Goal: Task Accomplishment & Management: Complete application form

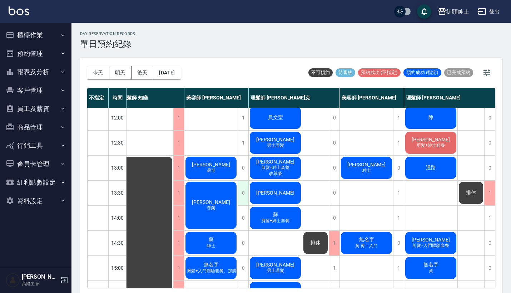
scroll to position [56, 8]
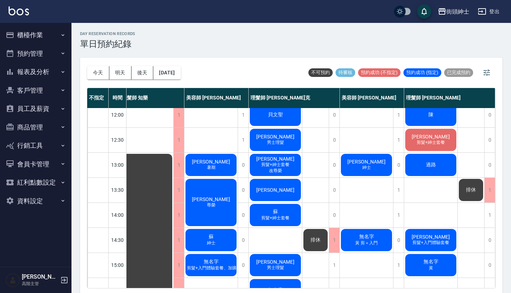
click at [219, 160] on div "賴名 暑期" at bounding box center [210, 165] width 53 height 24
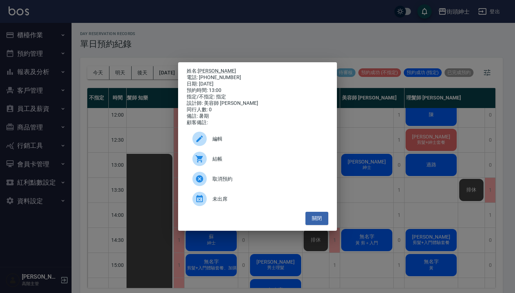
click at [271, 47] on div "姓名: [PERSON_NAME]名 電話: [PHONE_NUMBER] 日期: [DATE] 預約時間: 13:00 指定/不指定: 指定 設計師: 美容…" at bounding box center [257, 146] width 515 height 293
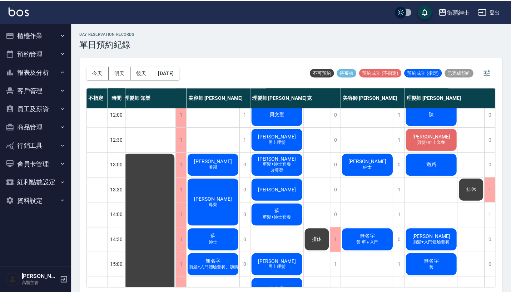
scroll to position [56, 6]
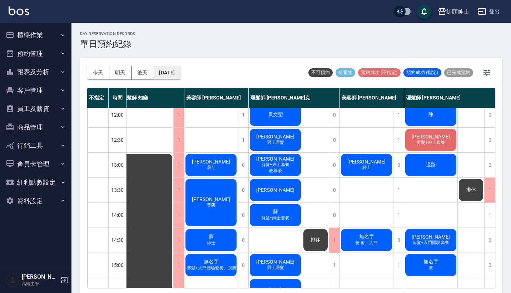
click at [172, 73] on button "[DATE]" at bounding box center [166, 72] width 27 height 13
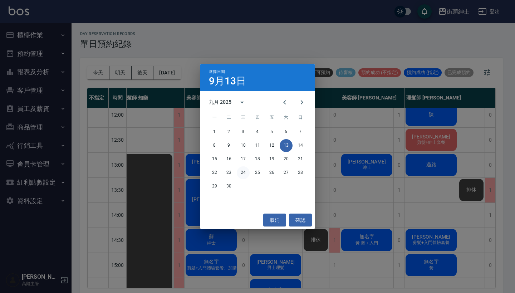
click at [242, 173] on button "24" at bounding box center [243, 172] width 13 height 13
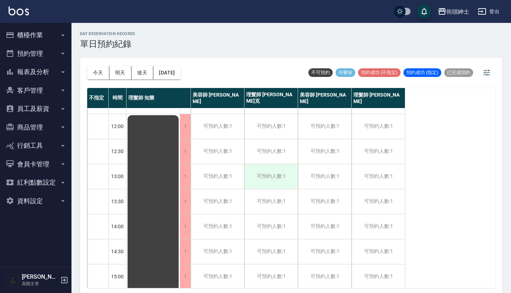
scroll to position [37, 0]
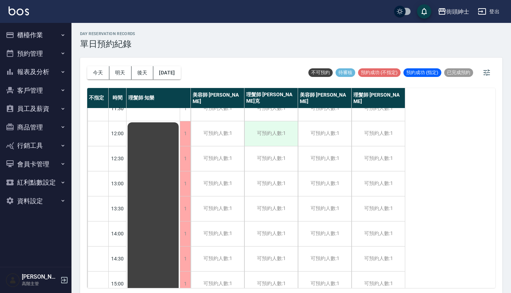
click at [273, 139] on div "可預約人數:1" at bounding box center [271, 133] width 53 height 25
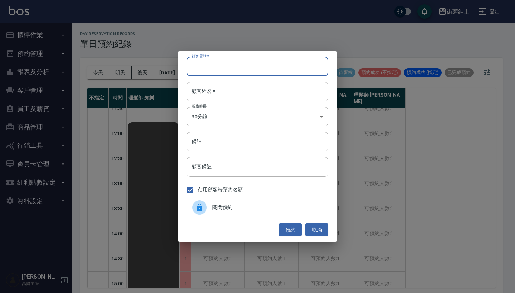
paste input "[PHONE_NUMBER]"
type input "[PHONE_NUMBER]"
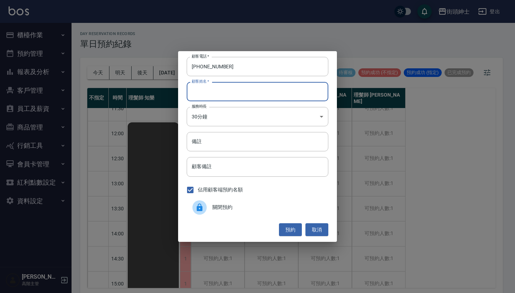
paste input "[PHONE_NUMBER]"
type input "[PHONE_NUMBER]"
drag, startPoint x: 240, startPoint y: 92, endPoint x: 130, endPoint y: 91, distance: 110.1
click at [132, 92] on div "顧客電話   * [PHONE_NUMBER] 顧客電話   * 顧客姓名   * [PHONE_NUMBER] 顧客姓名   * 服務時長 30分鐘 1 服…" at bounding box center [257, 146] width 515 height 293
type input "ㄑ"
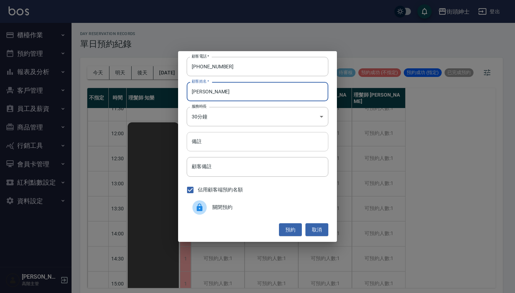
type input "[PERSON_NAME]"
click at [283, 135] on input "備註" at bounding box center [258, 141] width 142 height 19
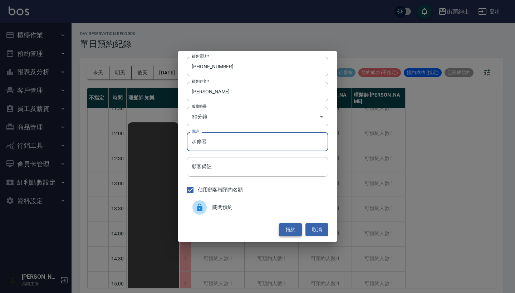
type input "加修容"
click at [285, 227] on button "預約" at bounding box center [290, 229] width 23 height 13
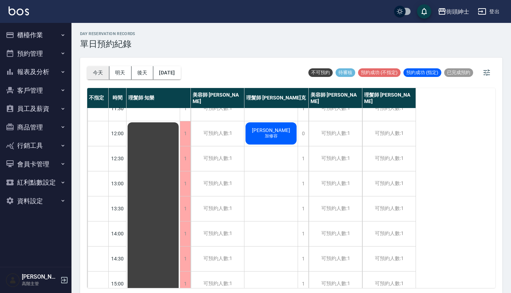
click at [98, 71] on button "今天" at bounding box center [98, 72] width 22 height 13
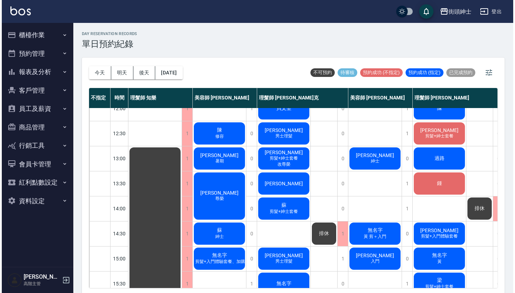
scroll to position [71, 1]
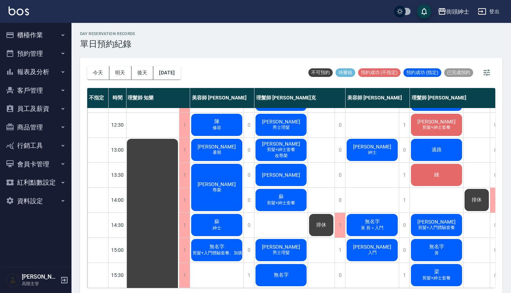
click at [275, 130] on span "男士理髮" at bounding box center [281, 127] width 20 height 6
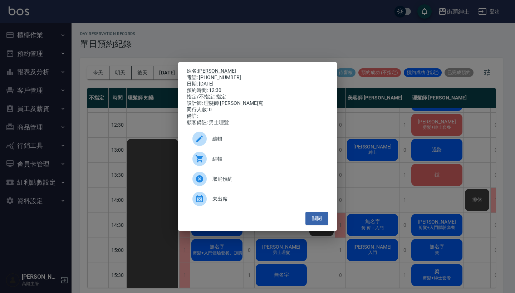
click at [204, 70] on link "[PERSON_NAME]" at bounding box center [217, 71] width 38 height 6
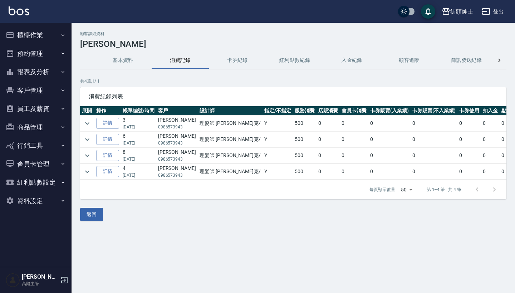
click at [56, 52] on button "預約管理" at bounding box center [36, 53] width 66 height 19
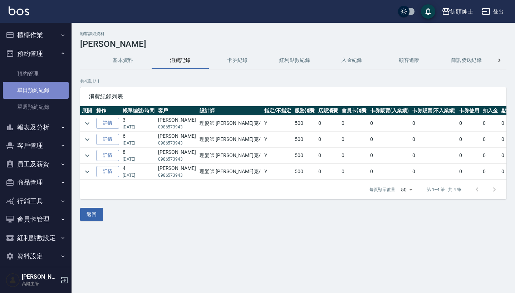
click at [56, 86] on link "單日預約紀錄" at bounding box center [36, 90] width 66 height 16
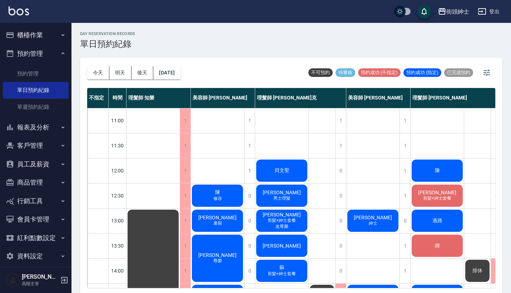
scroll to position [0, 0]
